Goal: Navigation & Orientation: Find specific page/section

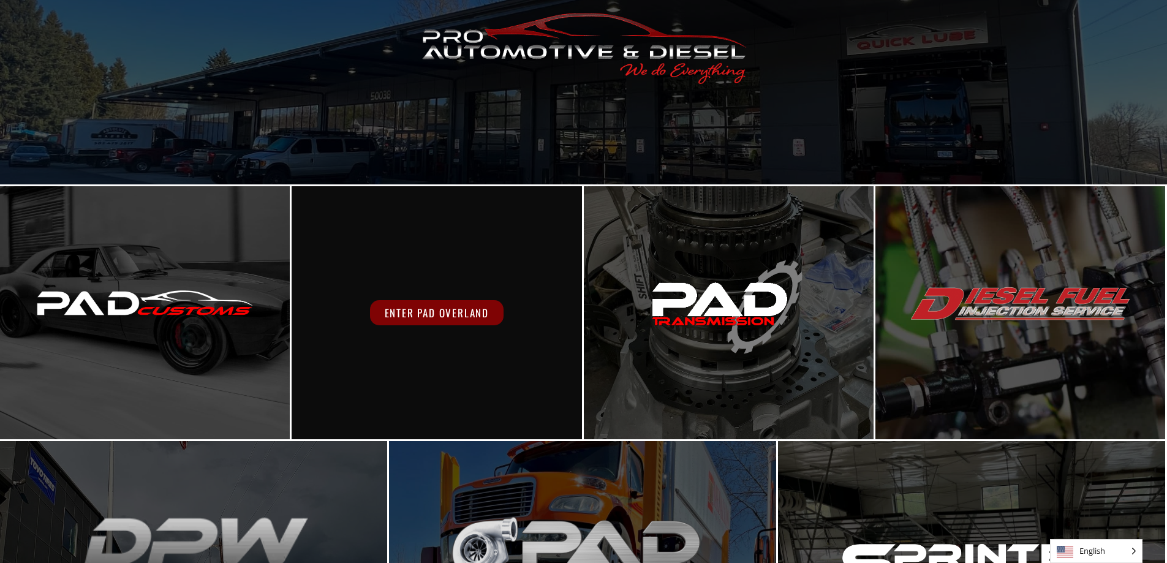
scroll to position [1, 0]
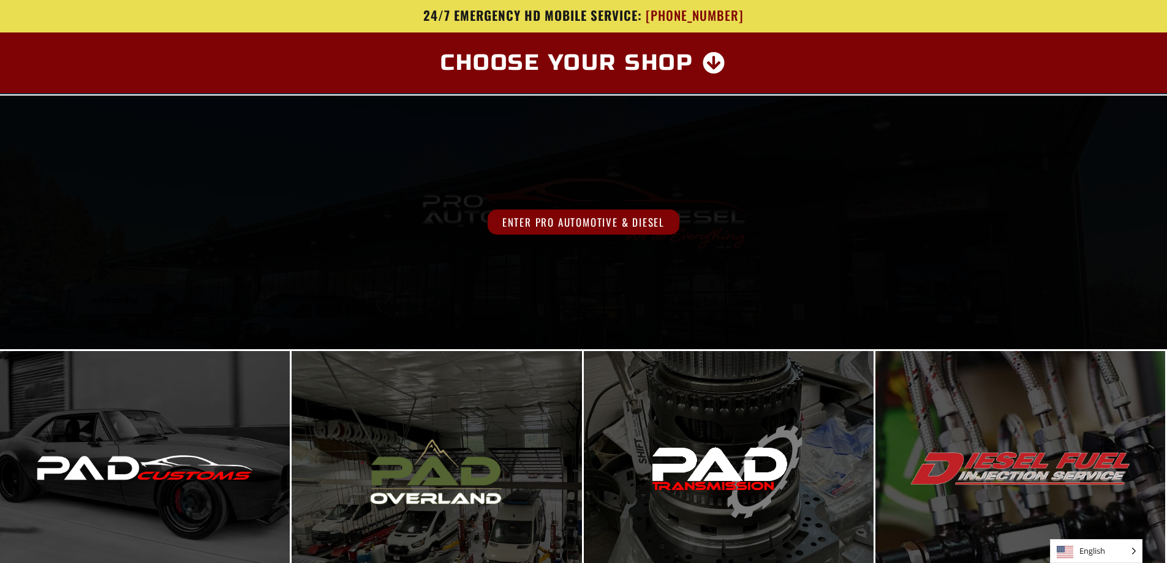
click at [566, 225] on span "Enter Pro Automotive & Diesel" at bounding box center [584, 222] width 192 height 25
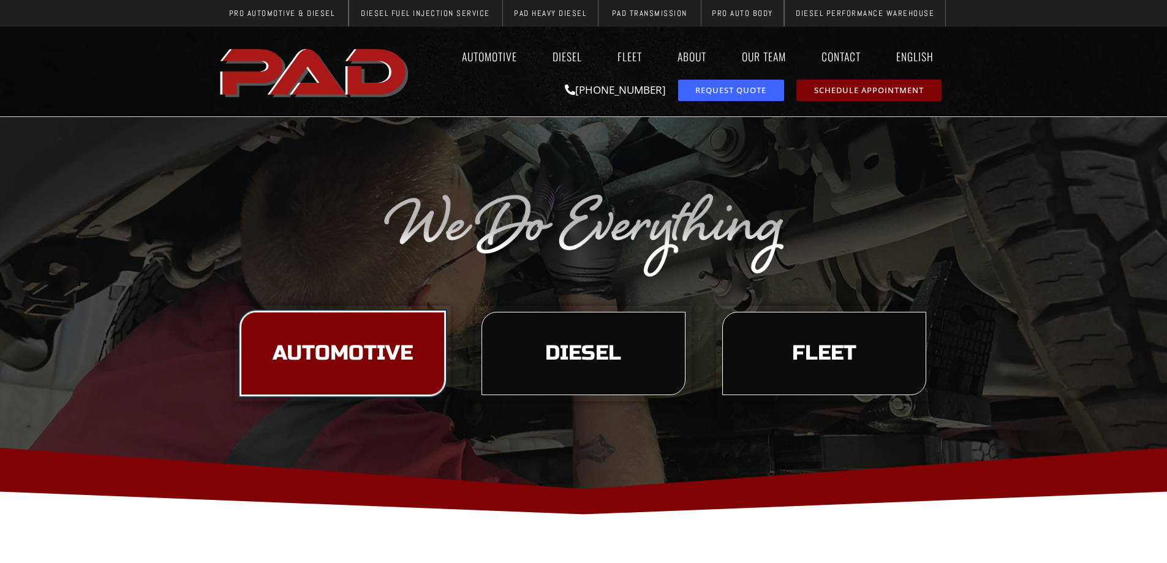
click at [377, 335] on link "Automotive" at bounding box center [343, 353] width 204 height 83
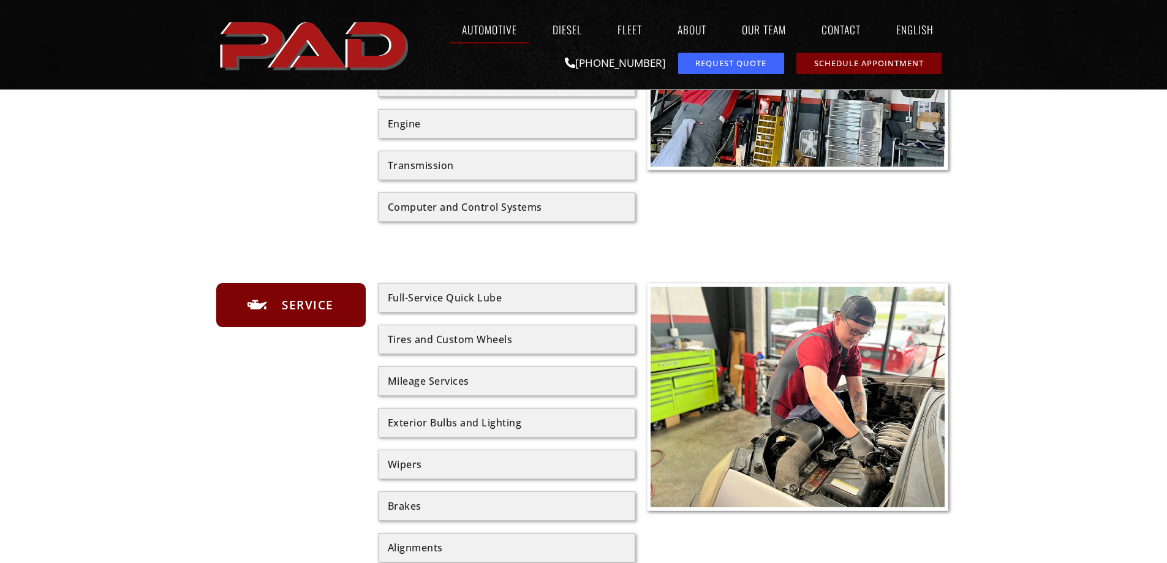
scroll to position [429, 0]
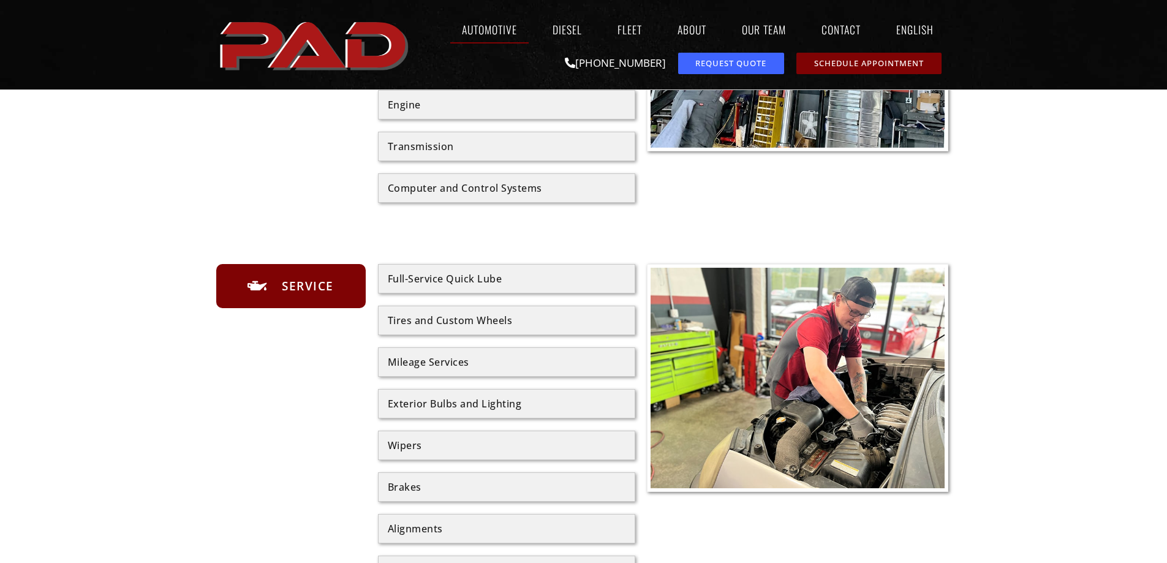
click at [414, 320] on div "Tires and Custom Wheels" at bounding box center [507, 320] width 238 height 10
click at [494, 322] on div "Tires and Custom Wheels" at bounding box center [507, 320] width 238 height 10
click at [525, 316] on div "Tires and Custom Wheels" at bounding box center [507, 320] width 238 height 10
click at [558, 311] on div "Tires and Custom Wheels" at bounding box center [506, 320] width 257 height 29
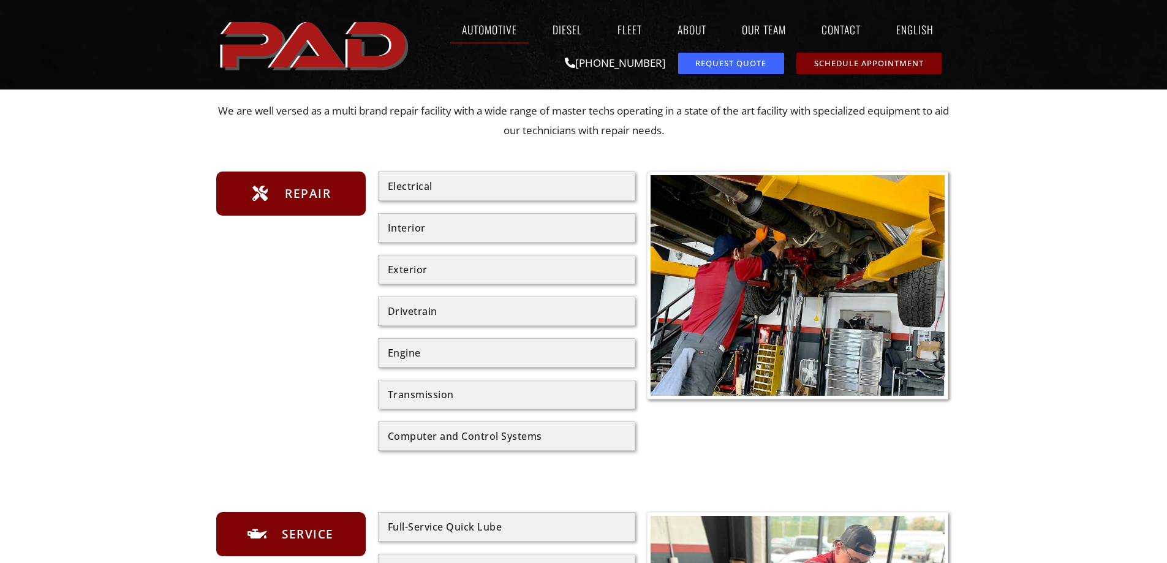
scroll to position [368, 0]
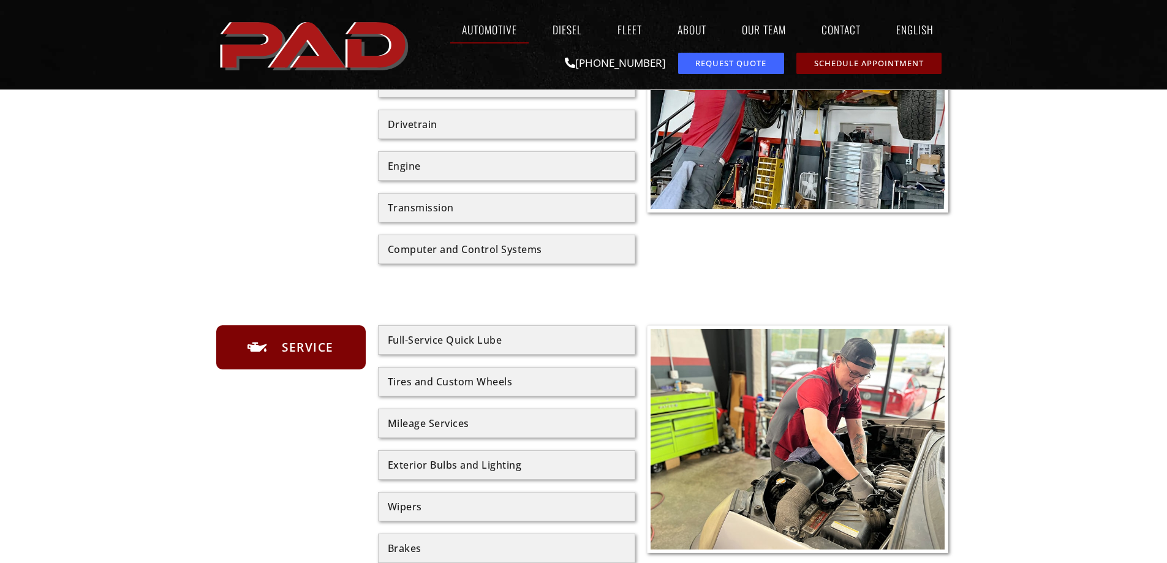
click at [308, 350] on span "Service" at bounding box center [306, 348] width 55 height 20
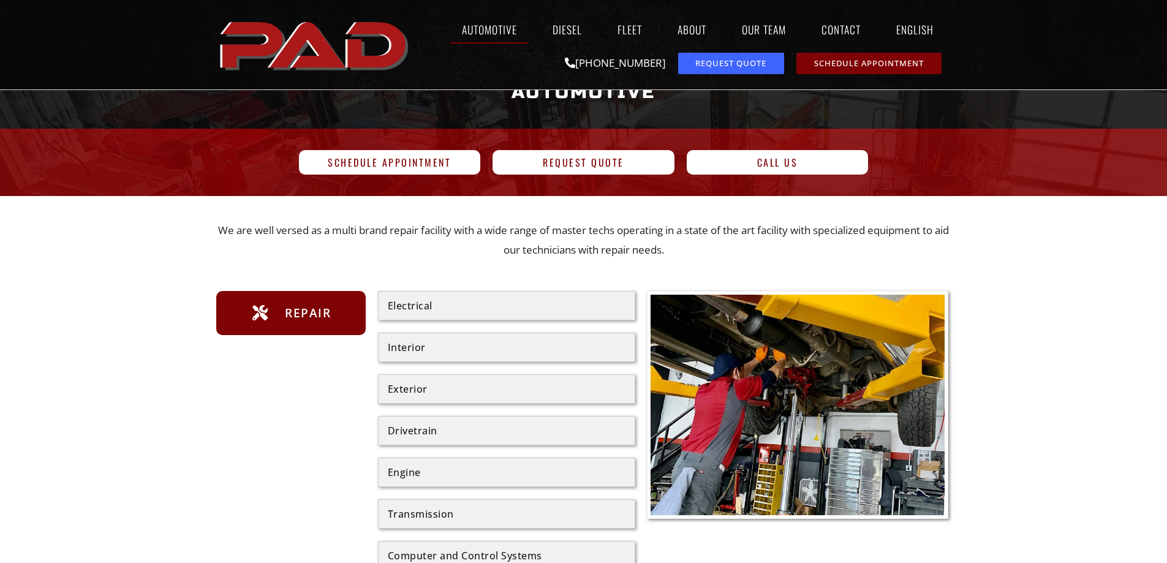
scroll to position [0, 0]
